Goal: Task Accomplishment & Management: Use online tool/utility

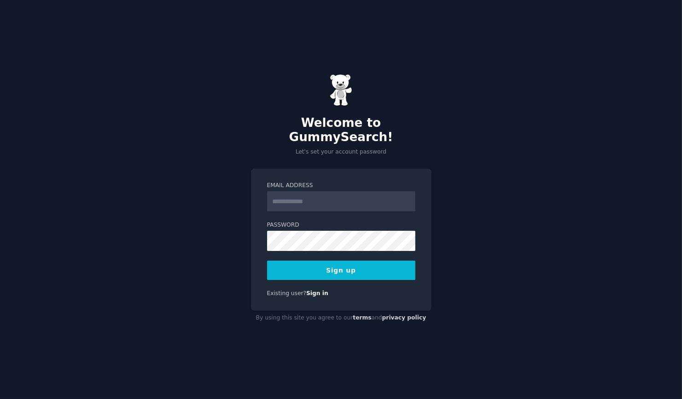
click at [311, 193] on input "Email Address" at bounding box center [341, 201] width 148 height 20
type input "**********"
click at [374, 267] on button "Sign up" at bounding box center [341, 270] width 148 height 19
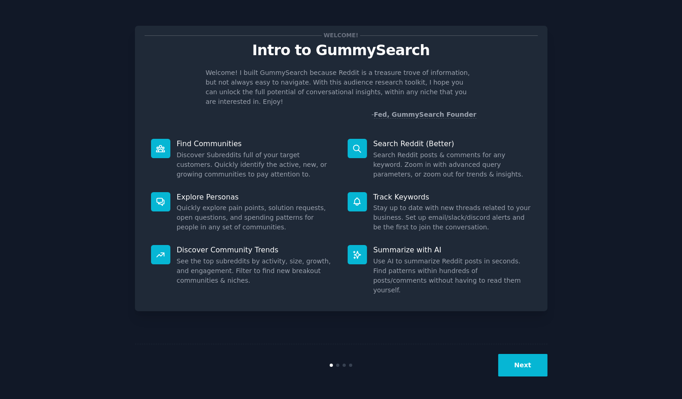
click at [522, 362] on button "Next" at bounding box center [522, 365] width 49 height 23
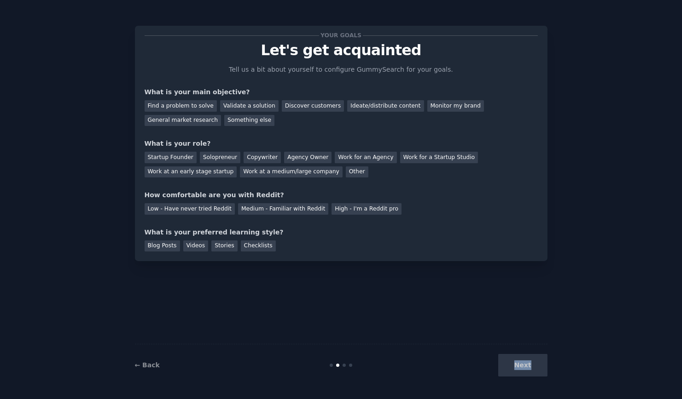
click at [522, 362] on div "Next" at bounding box center [479, 365] width 138 height 23
drag, startPoint x: 522, startPoint y: 362, endPoint x: 382, endPoint y: 285, distance: 159.6
click at [382, 285] on div "Your goals Let's get acquainted Tell us a bit about yourself to configure Gummy…" at bounding box center [341, 200] width 412 height 374
click at [313, 106] on div "Discover customers" at bounding box center [313, 106] width 62 height 12
click at [181, 158] on div "Startup Founder" at bounding box center [171, 158] width 52 height 12
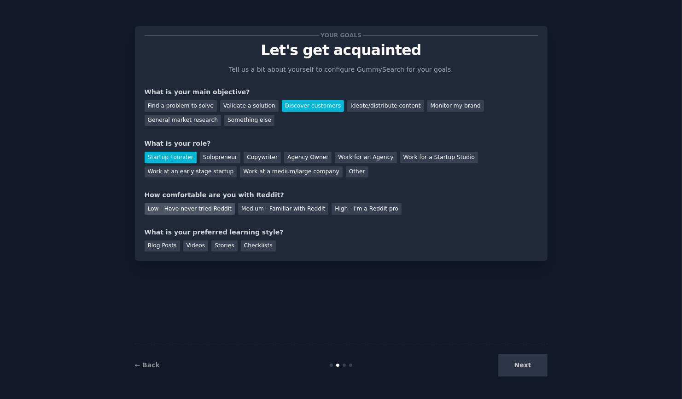
click at [212, 212] on div "Low - Have never tried Reddit" at bounding box center [190, 209] width 90 height 12
click at [172, 248] on div "Blog Posts" at bounding box center [162, 247] width 35 height 12
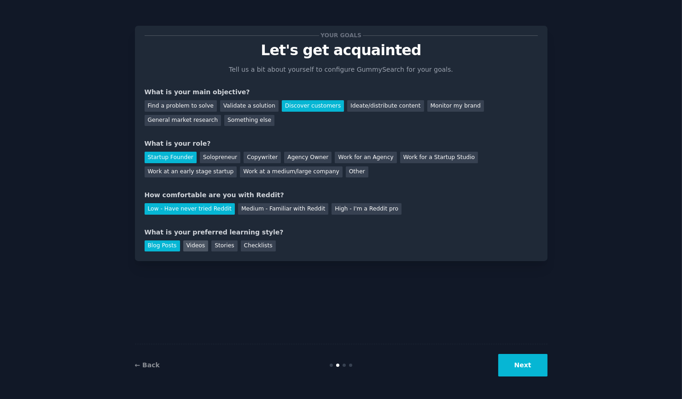
click at [190, 247] on div "Videos" at bounding box center [195, 247] width 25 height 12
click at [216, 246] on div "Stories" at bounding box center [224, 247] width 26 height 12
click at [178, 247] on div "Blog Posts Videos Stories Checklists" at bounding box center [341, 244] width 393 height 15
click at [173, 247] on div "Blog Posts" at bounding box center [162, 247] width 35 height 12
click at [520, 366] on button "Next" at bounding box center [522, 365] width 49 height 23
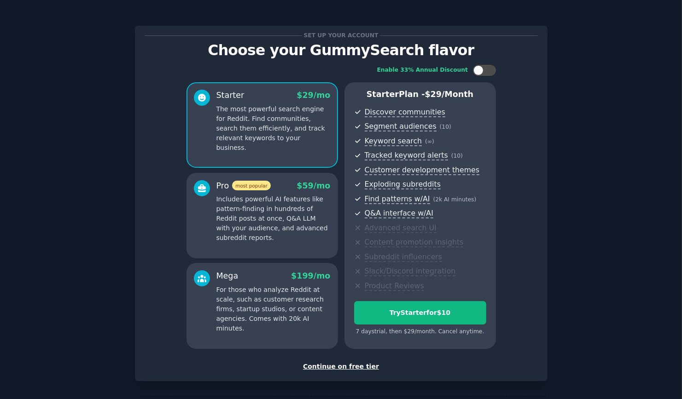
click at [348, 367] on div "Continue on free tier" at bounding box center [341, 367] width 393 height 10
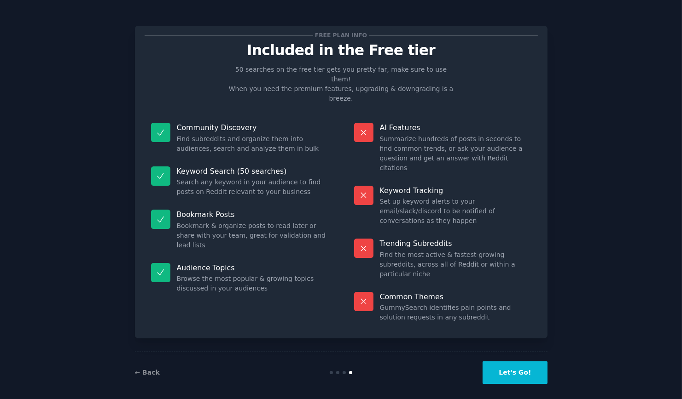
click at [528, 378] on div "← Back Let's Go!" at bounding box center [341, 373] width 412 height 42
click at [530, 365] on button "Let's Go!" at bounding box center [514, 373] width 64 height 23
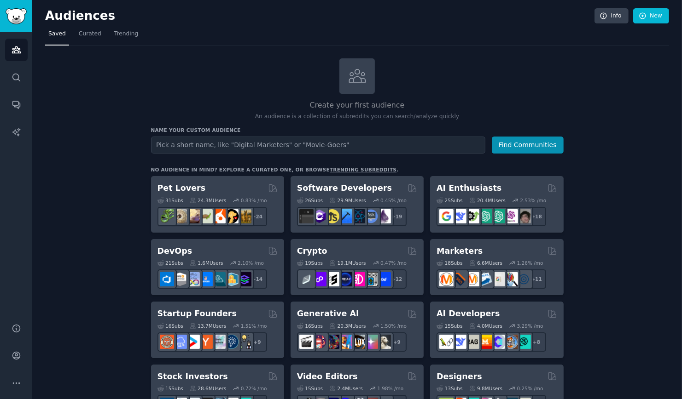
click at [424, 145] on input "text" at bounding box center [318, 145] width 334 height 17
type input ">"
type input "Writing app"
click at [543, 145] on button "Find Communities" at bounding box center [528, 145] width 72 height 17
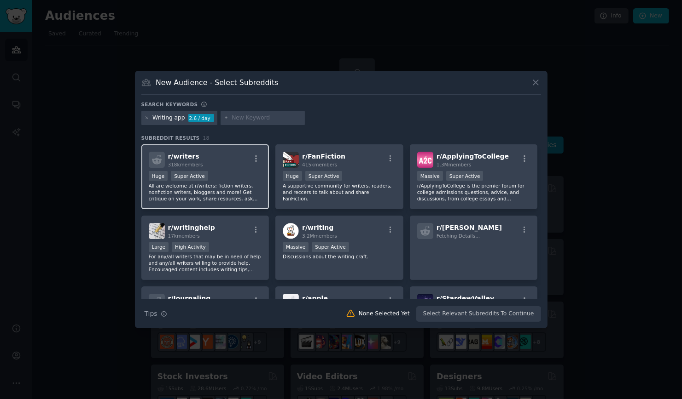
click at [201, 204] on div "r/ writers 318k members Huge Super Active All are welcome at r/writers: fiction…" at bounding box center [205, 177] width 128 height 65
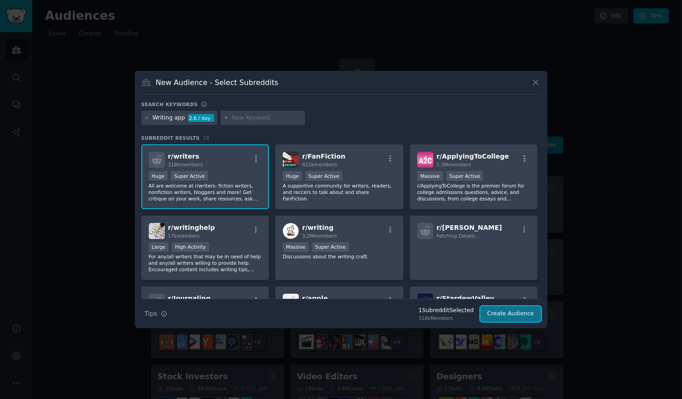
click at [515, 317] on button "Create Audience" at bounding box center [510, 315] width 61 height 16
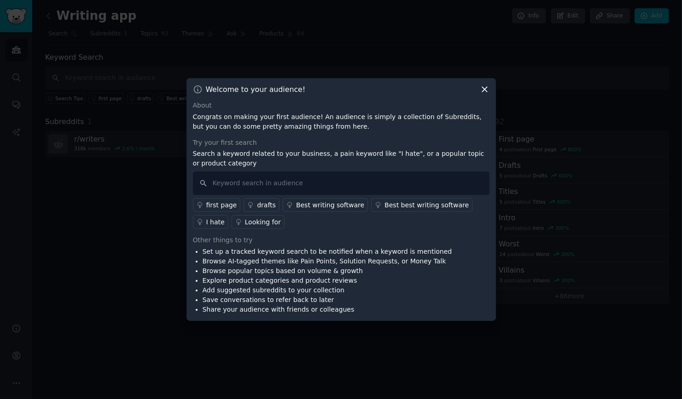
click at [225, 218] on div "I hate" at bounding box center [215, 223] width 18 height 10
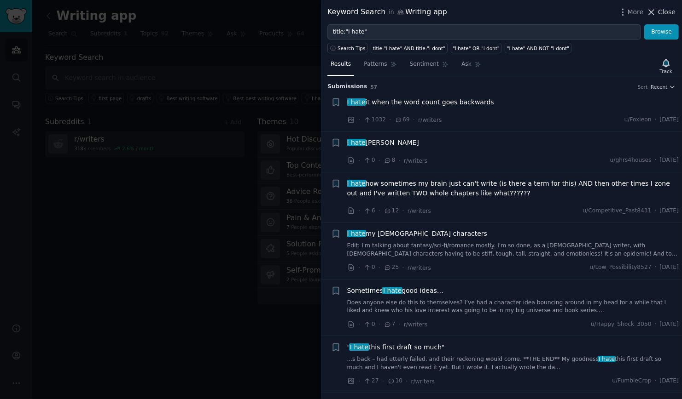
click at [664, 16] on span "Close" at bounding box center [666, 12] width 17 height 10
